Goal: Information Seeking & Learning: Learn about a topic

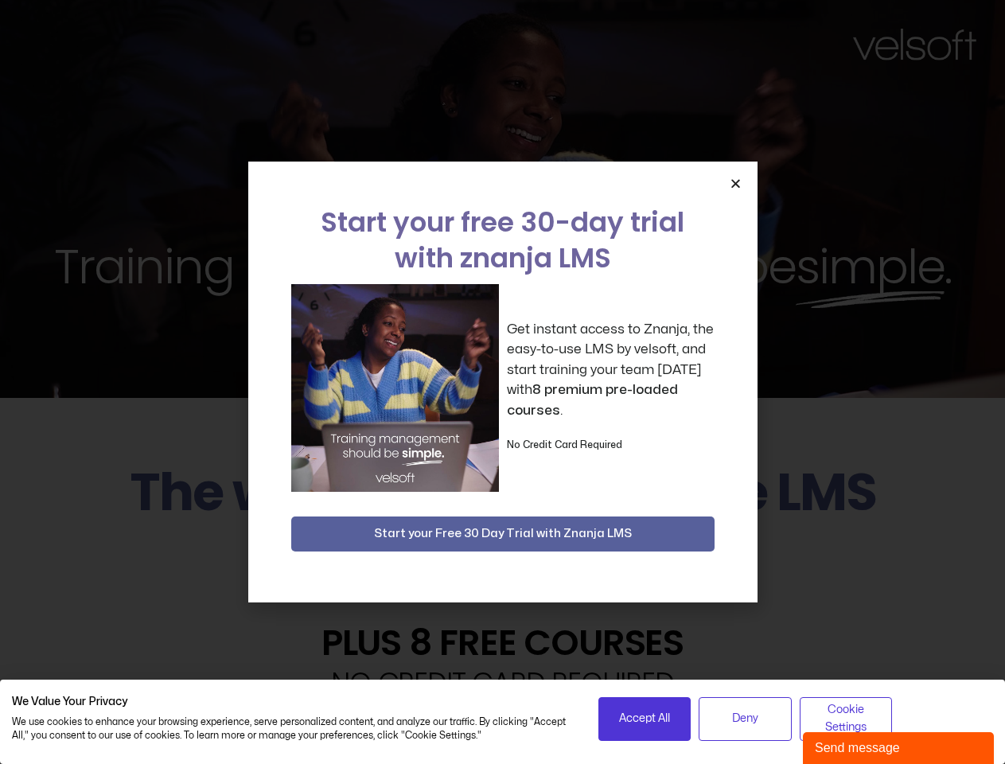
click at [502, 382] on div "Get instant access to Znanja, the easy-to-use LMS by velsoft, and start trainin…" at bounding box center [502, 388] width 423 height 208
click at [735, 183] on icon "Close" at bounding box center [736, 183] width 12 height 12
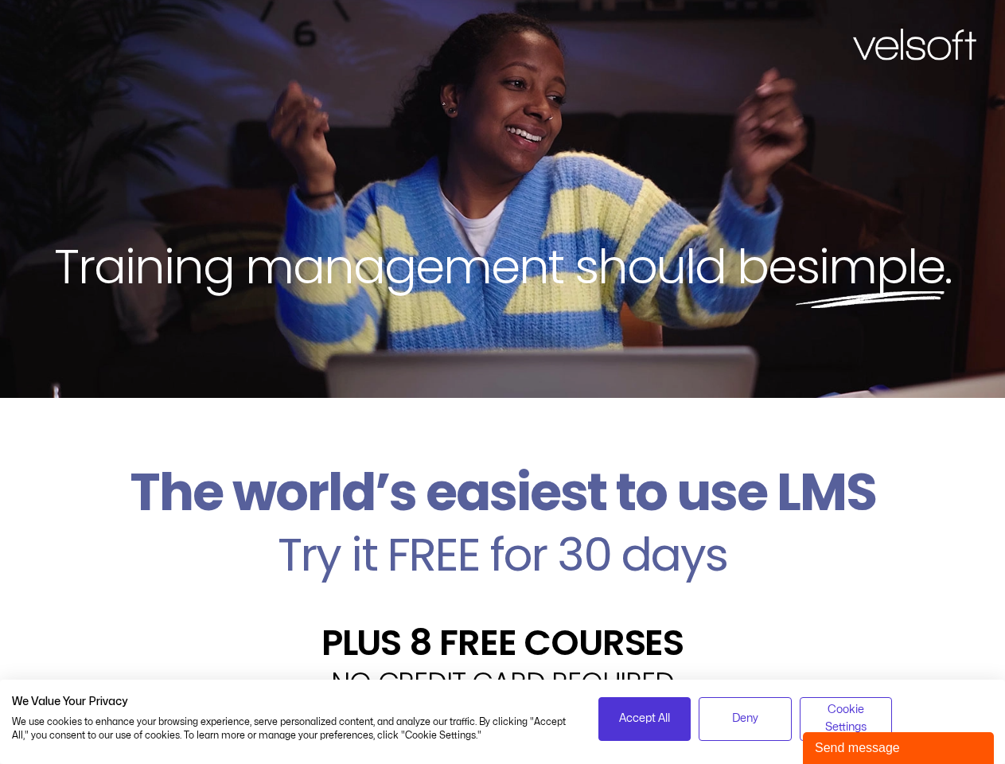
click at [503, 534] on h2 "Try it FREE for 30 days" at bounding box center [502, 554] width 981 height 46
click at [644, 718] on span "Accept All" at bounding box center [644, 719] width 51 height 18
click at [745, 718] on div "Velsoft’s Znanja LMS is built for small and medium-sized businesses that want t…" at bounding box center [502, 762] width 981 height 116
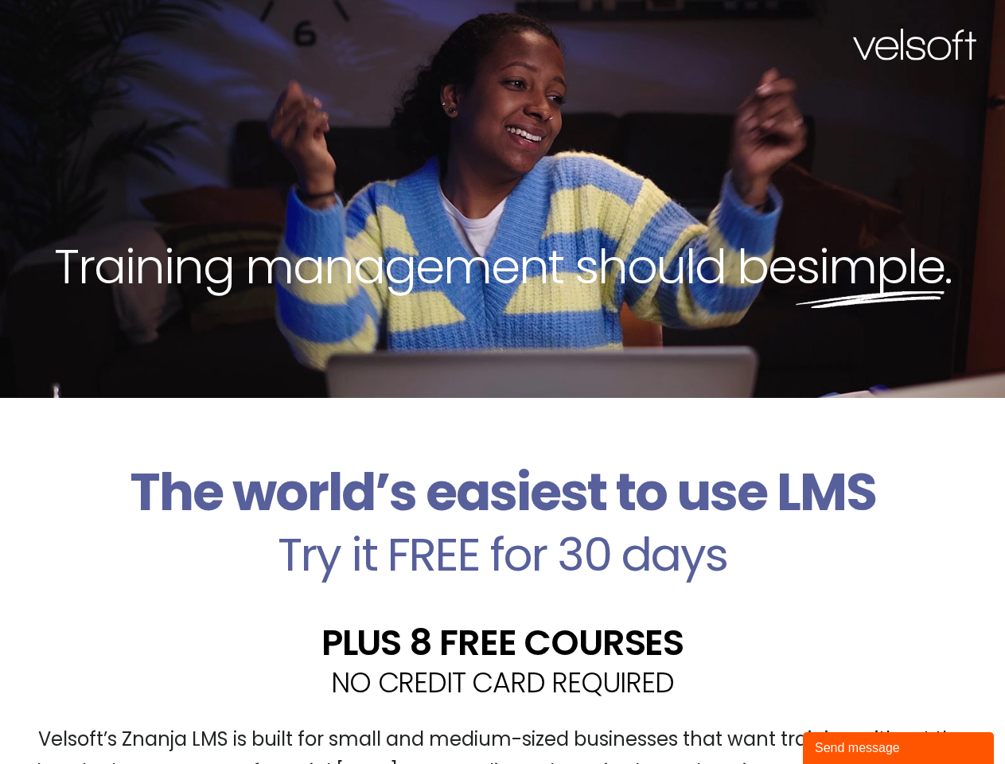
click at [846, 718] on div "Velsoft’s Znanja LMS is built for small and medium-sized businesses that want t…" at bounding box center [502, 762] width 981 height 116
click at [898, 748] on div "Send message" at bounding box center [898, 747] width 167 height 19
